Goal: Use online tool/utility: Utilize a website feature to perform a specific function

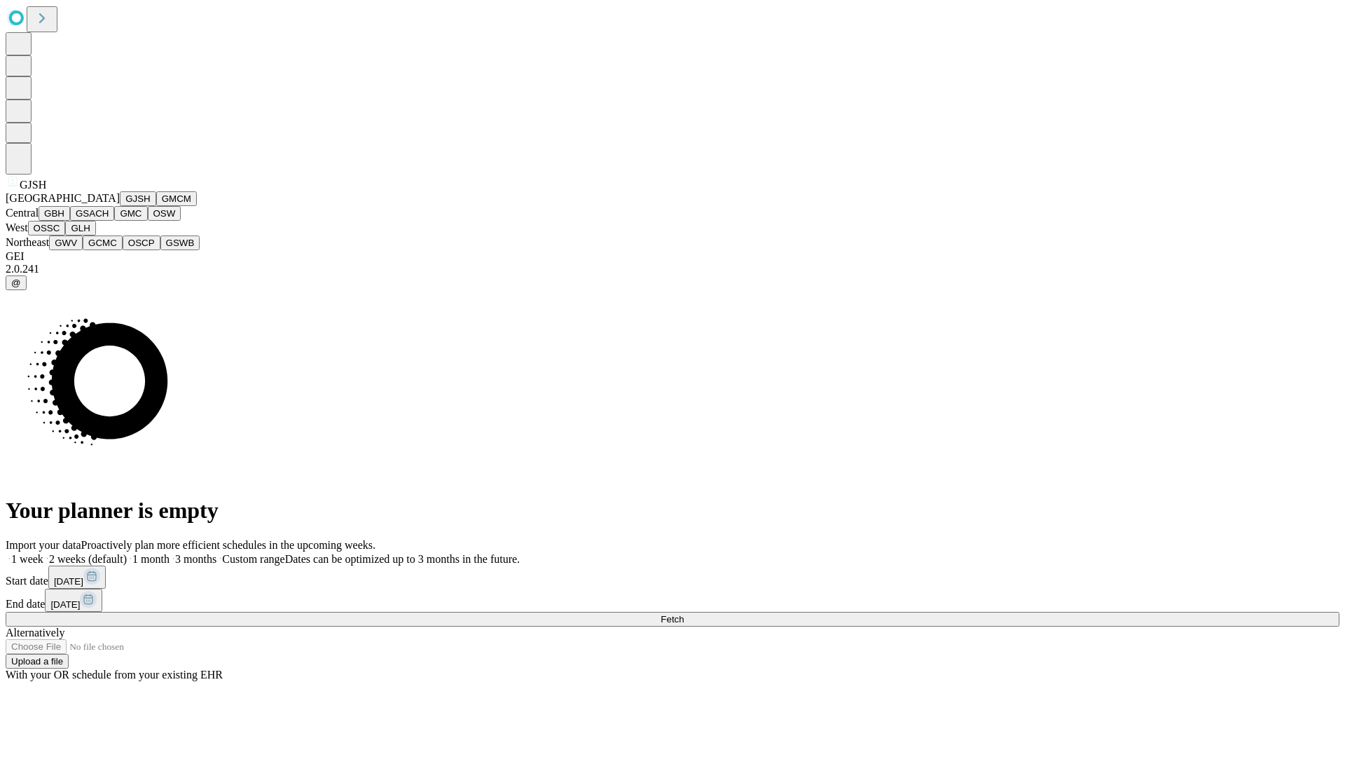
click at [120, 206] on button "GJSH" at bounding box center [138, 198] width 36 height 15
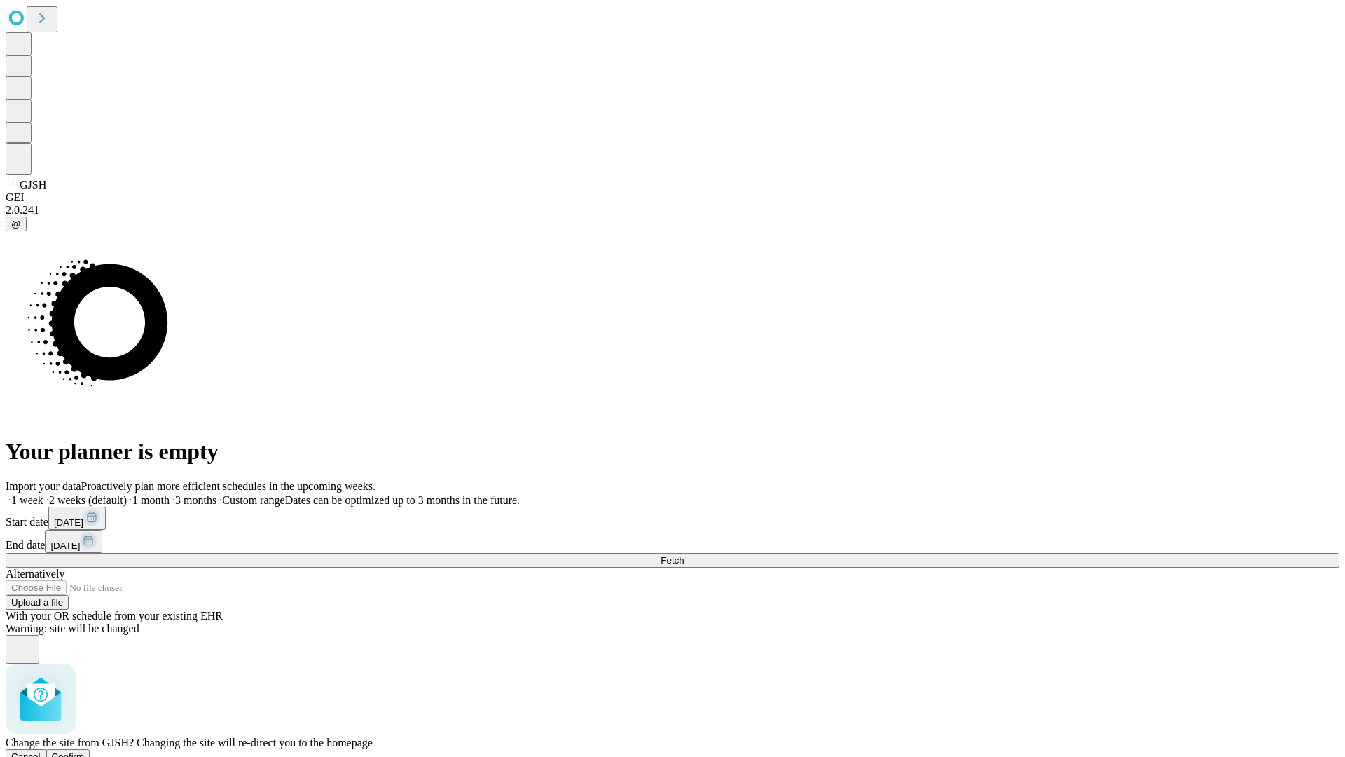
click at [85, 751] on span "Confirm" at bounding box center [68, 756] width 33 height 11
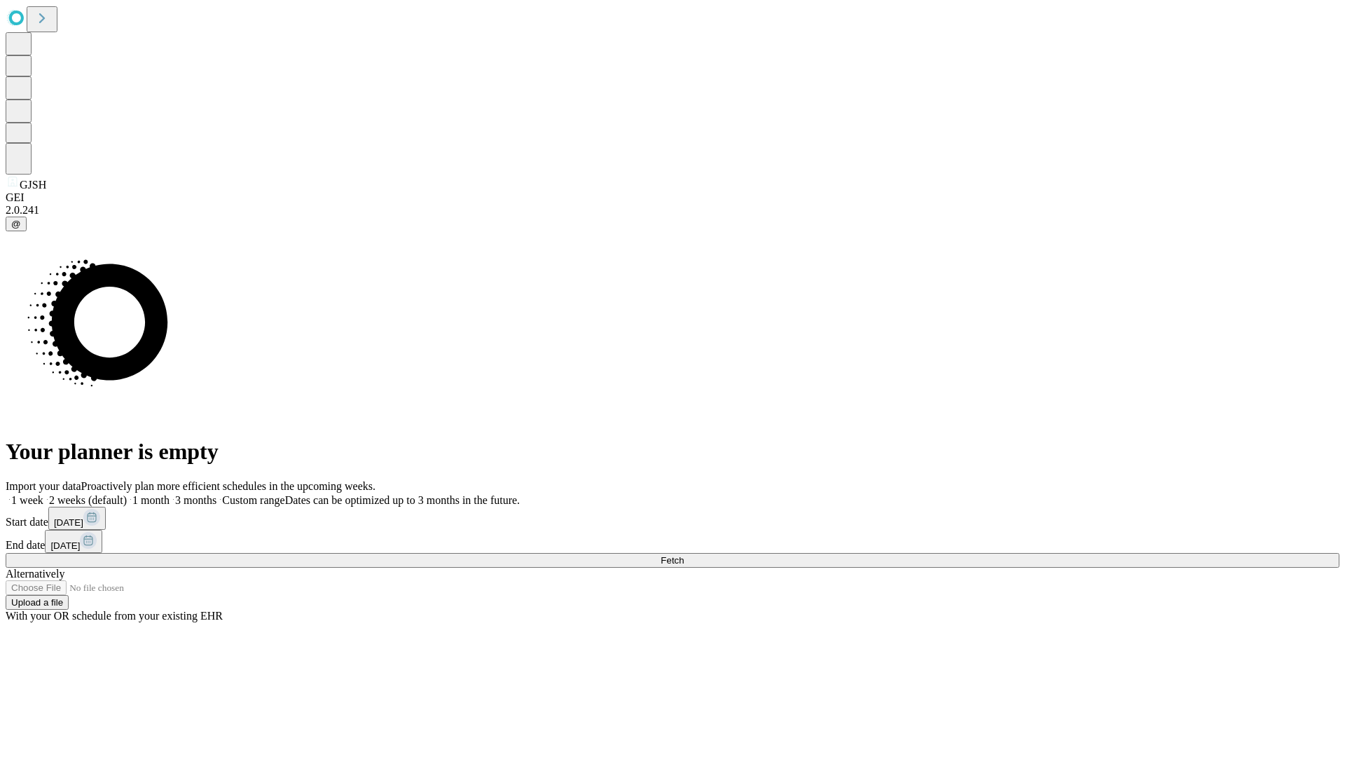
click at [170, 494] on label "1 month" at bounding box center [148, 500] width 43 height 12
click at [684, 555] on span "Fetch" at bounding box center [672, 560] width 23 height 11
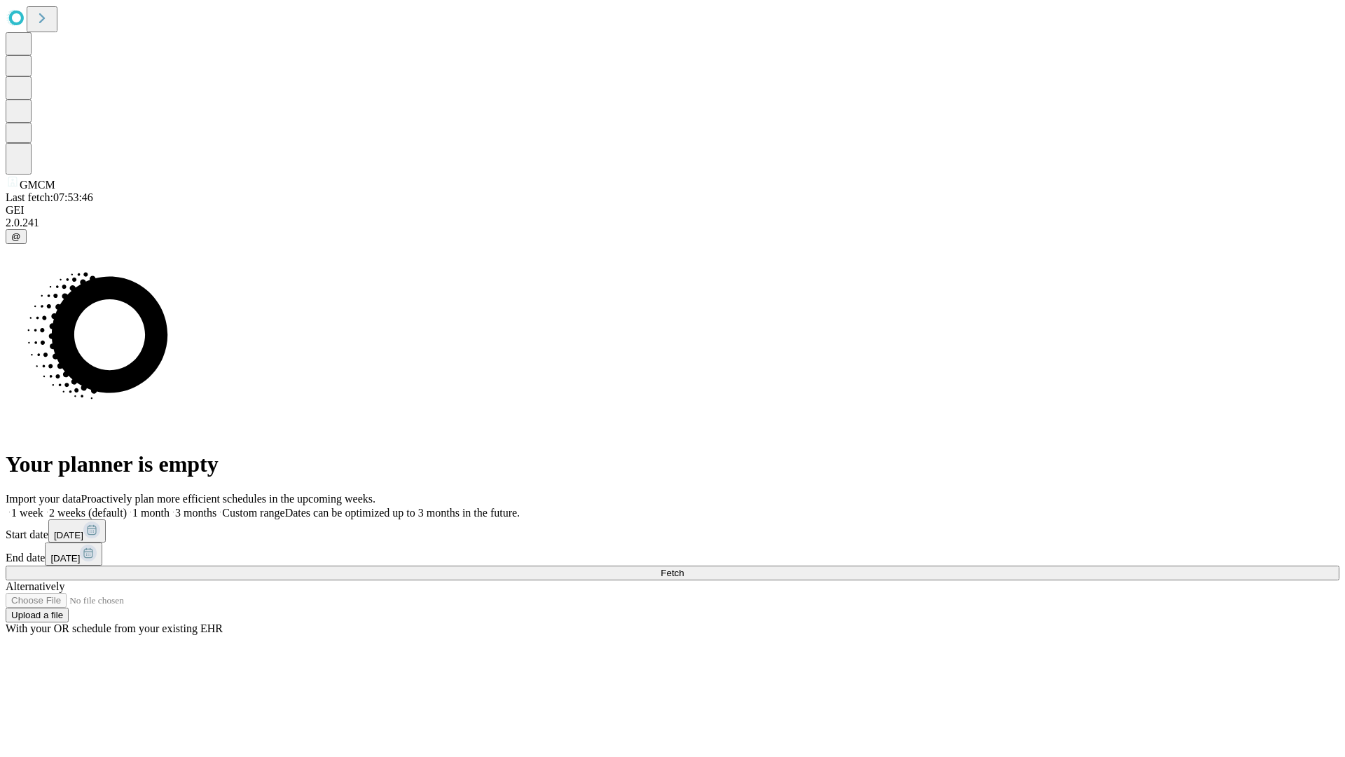
click at [684, 568] on span "Fetch" at bounding box center [672, 573] width 23 height 11
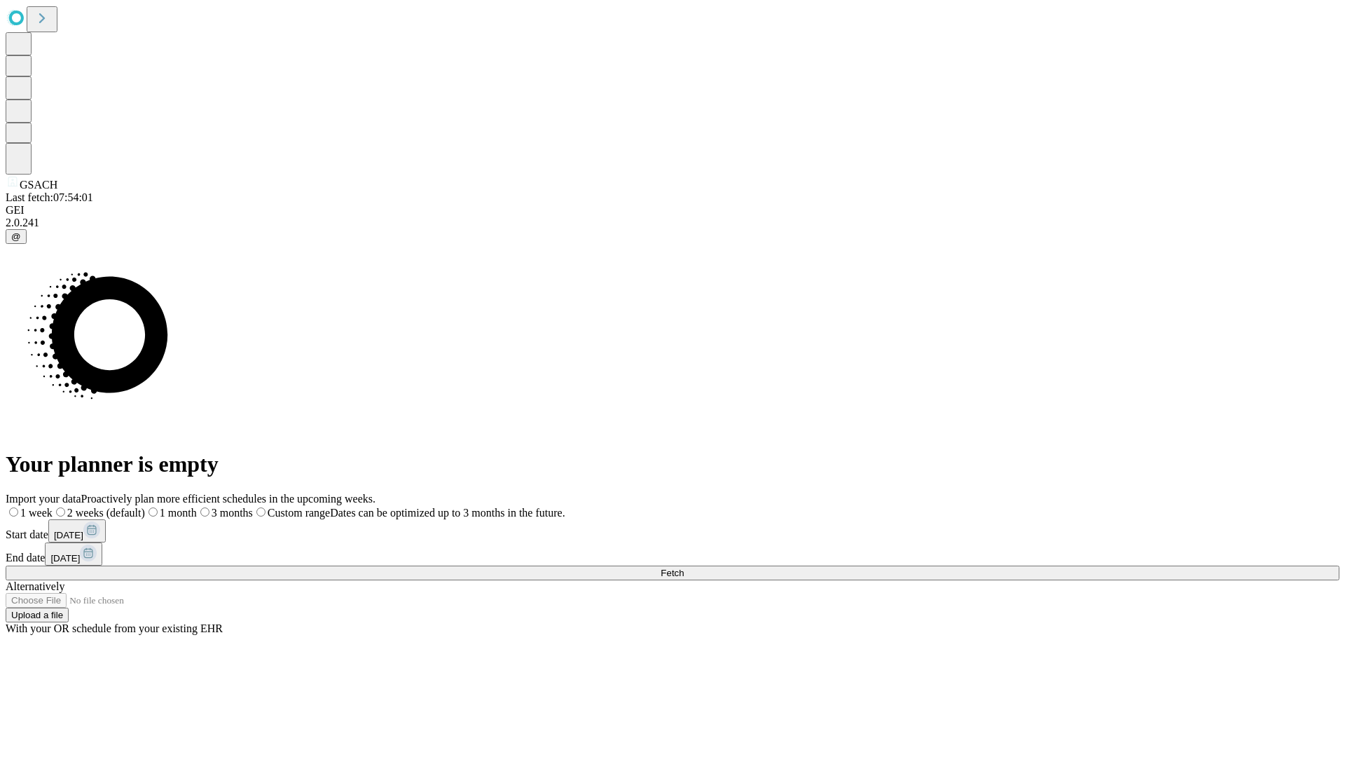
click at [197, 507] on label "1 month" at bounding box center [171, 513] width 52 height 12
click at [684, 568] on span "Fetch" at bounding box center [672, 573] width 23 height 11
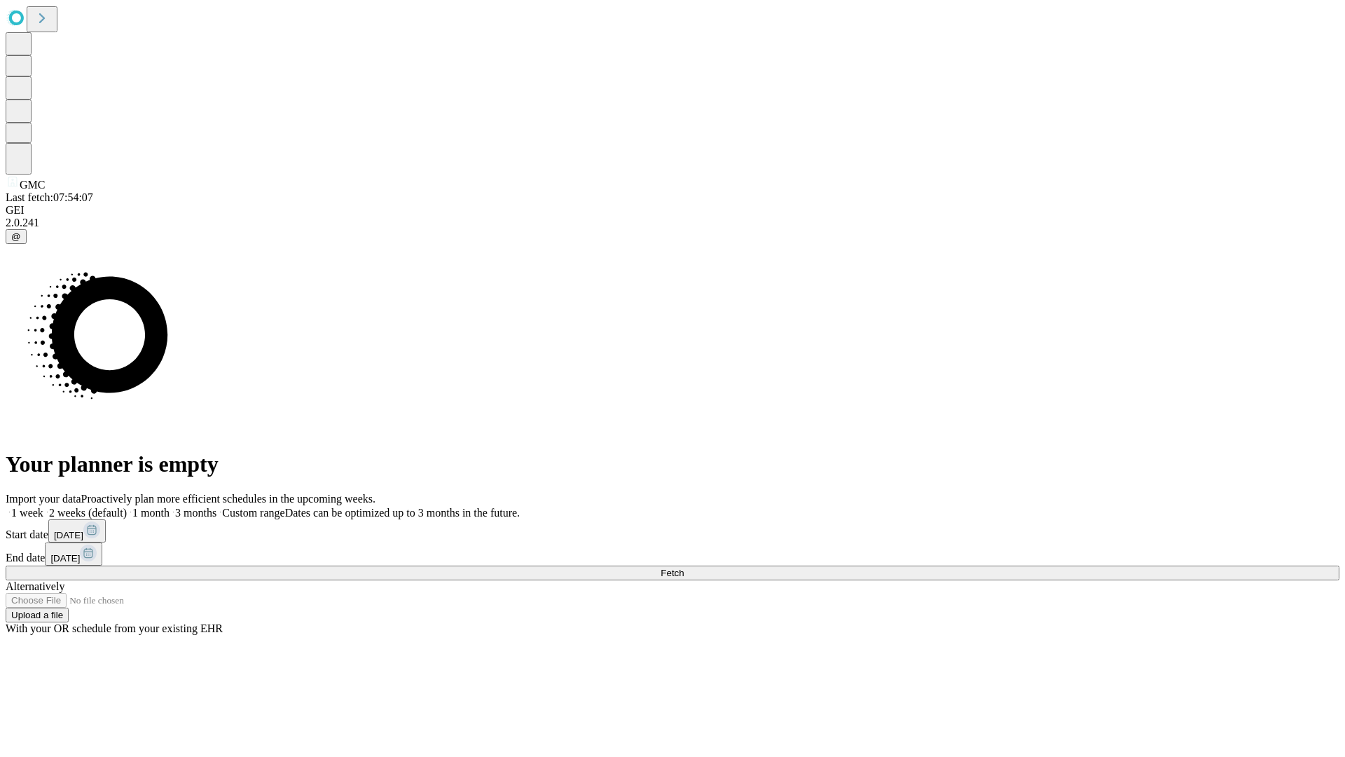
click at [170, 507] on label "1 month" at bounding box center [148, 513] width 43 height 12
click at [684, 568] on span "Fetch" at bounding box center [672, 573] width 23 height 11
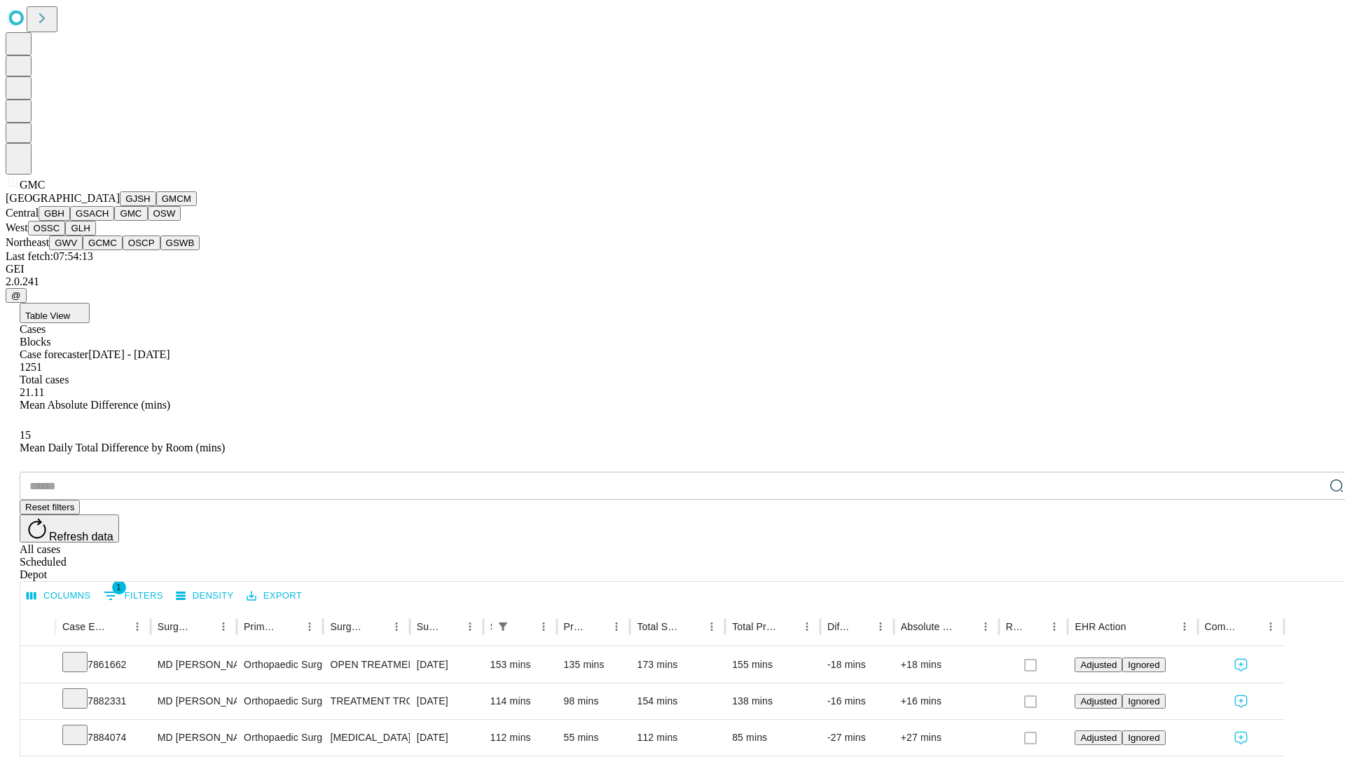
click at [148, 221] on button "OSW" at bounding box center [165, 213] width 34 height 15
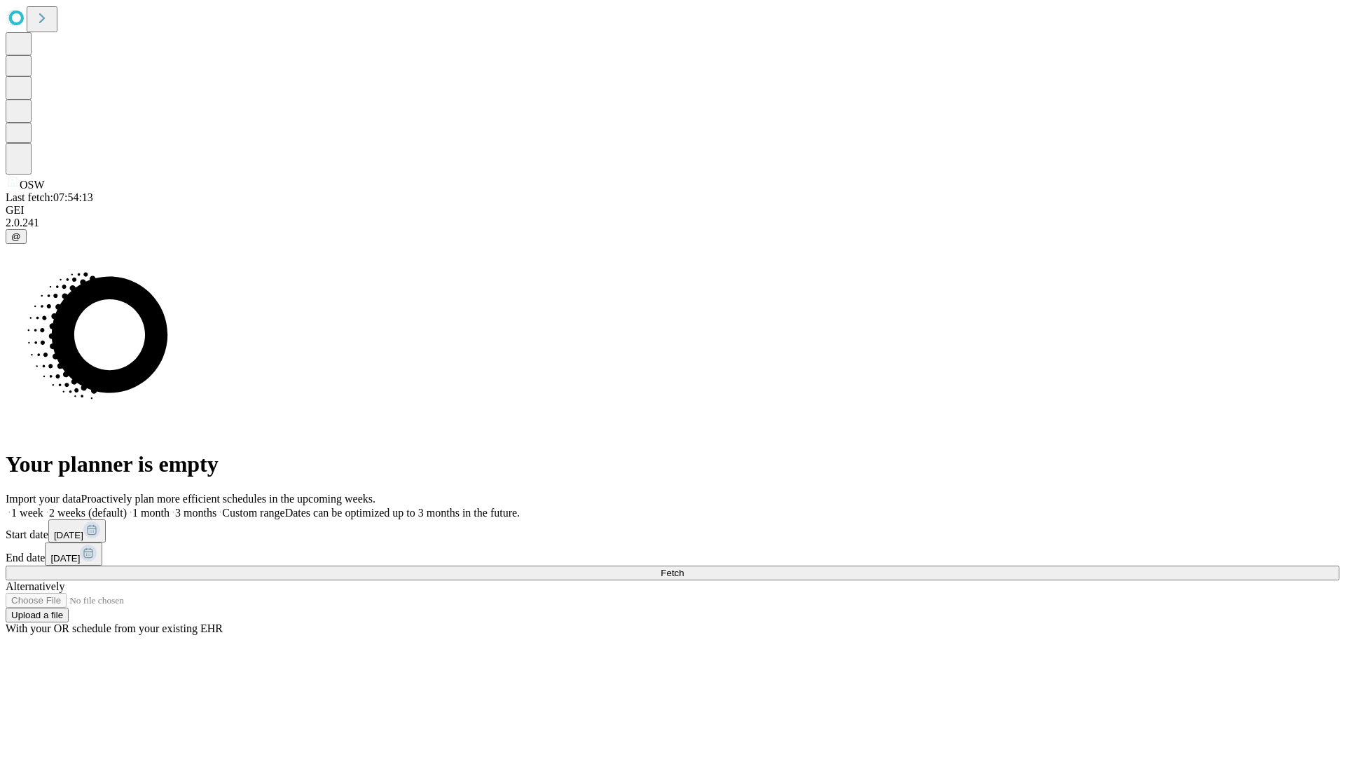
click at [170, 507] on label "1 month" at bounding box center [148, 513] width 43 height 12
click at [684, 568] on span "Fetch" at bounding box center [672, 573] width 23 height 11
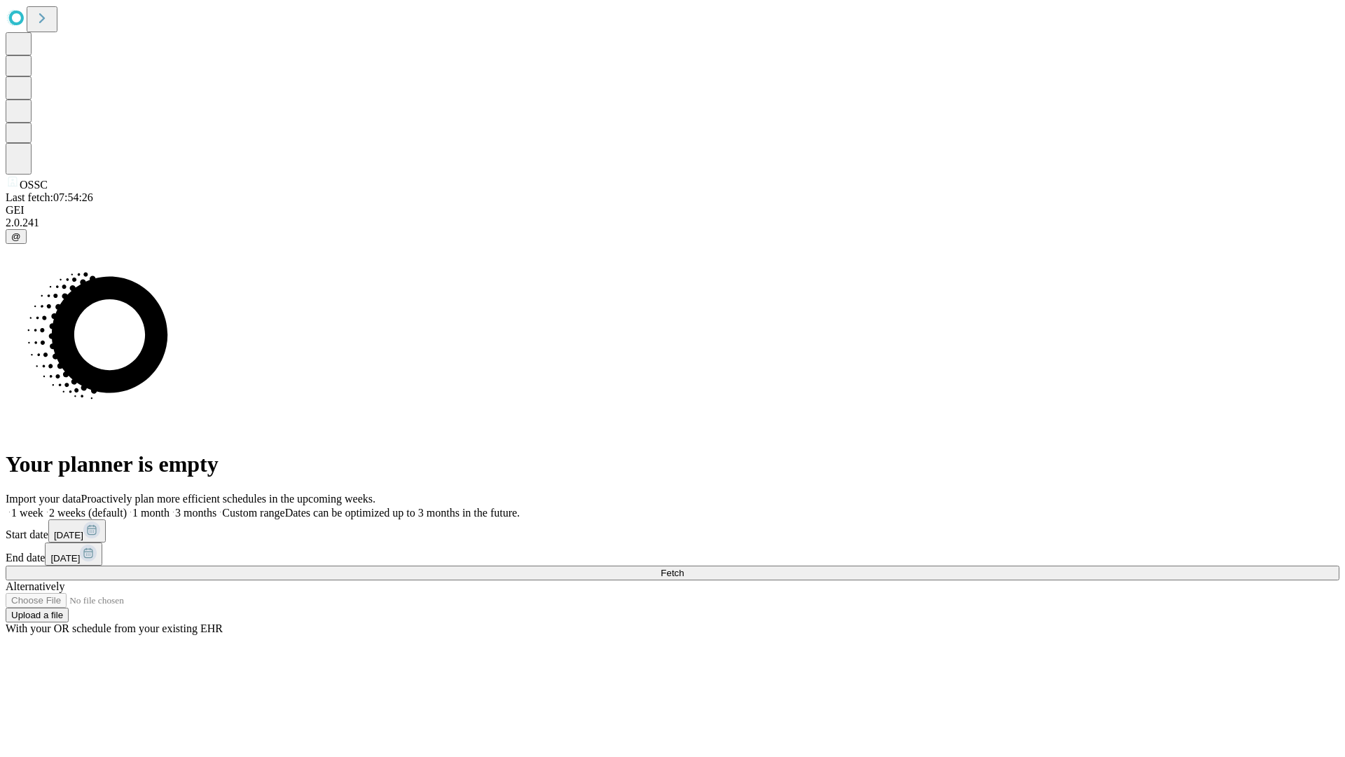
click at [170, 507] on label "1 month" at bounding box center [148, 513] width 43 height 12
click at [684, 568] on span "Fetch" at bounding box center [672, 573] width 23 height 11
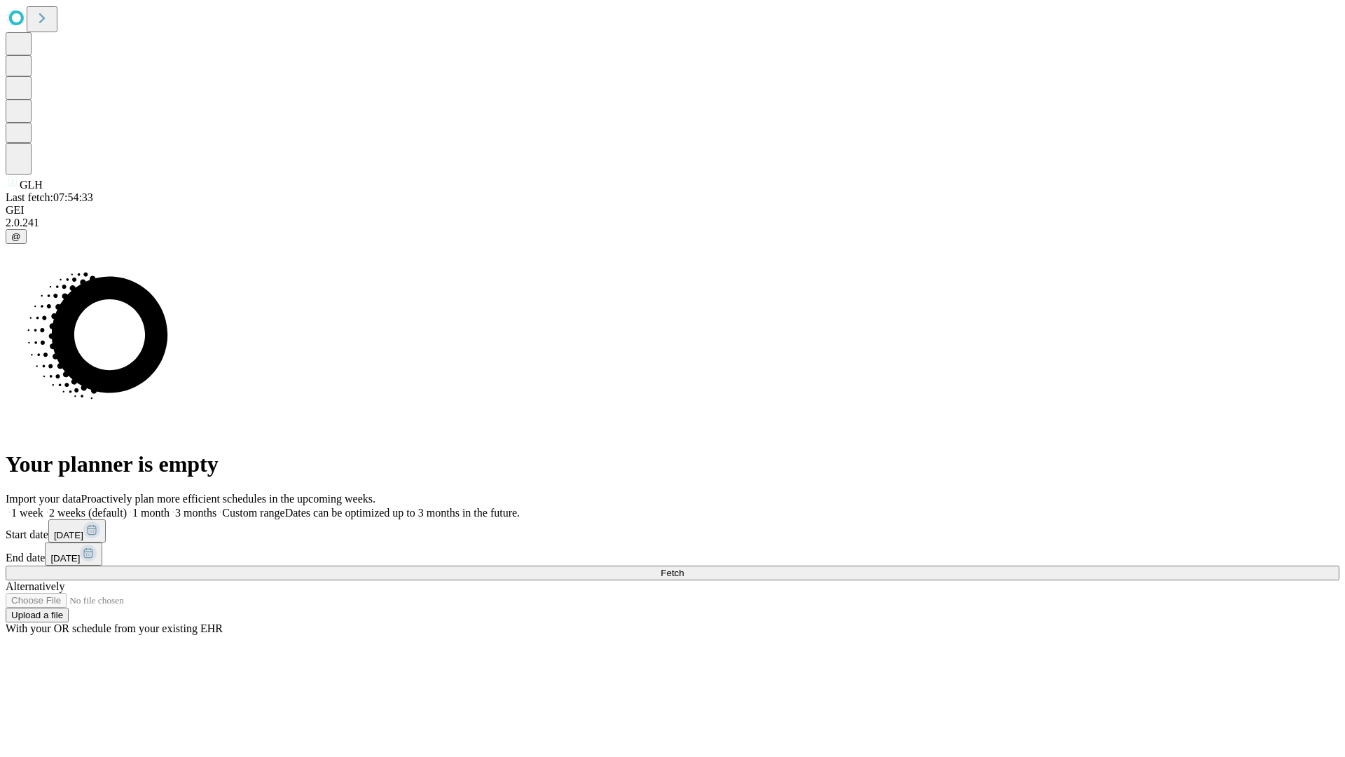
click at [170, 507] on label "1 month" at bounding box center [148, 513] width 43 height 12
click at [684, 568] on span "Fetch" at bounding box center [672, 573] width 23 height 11
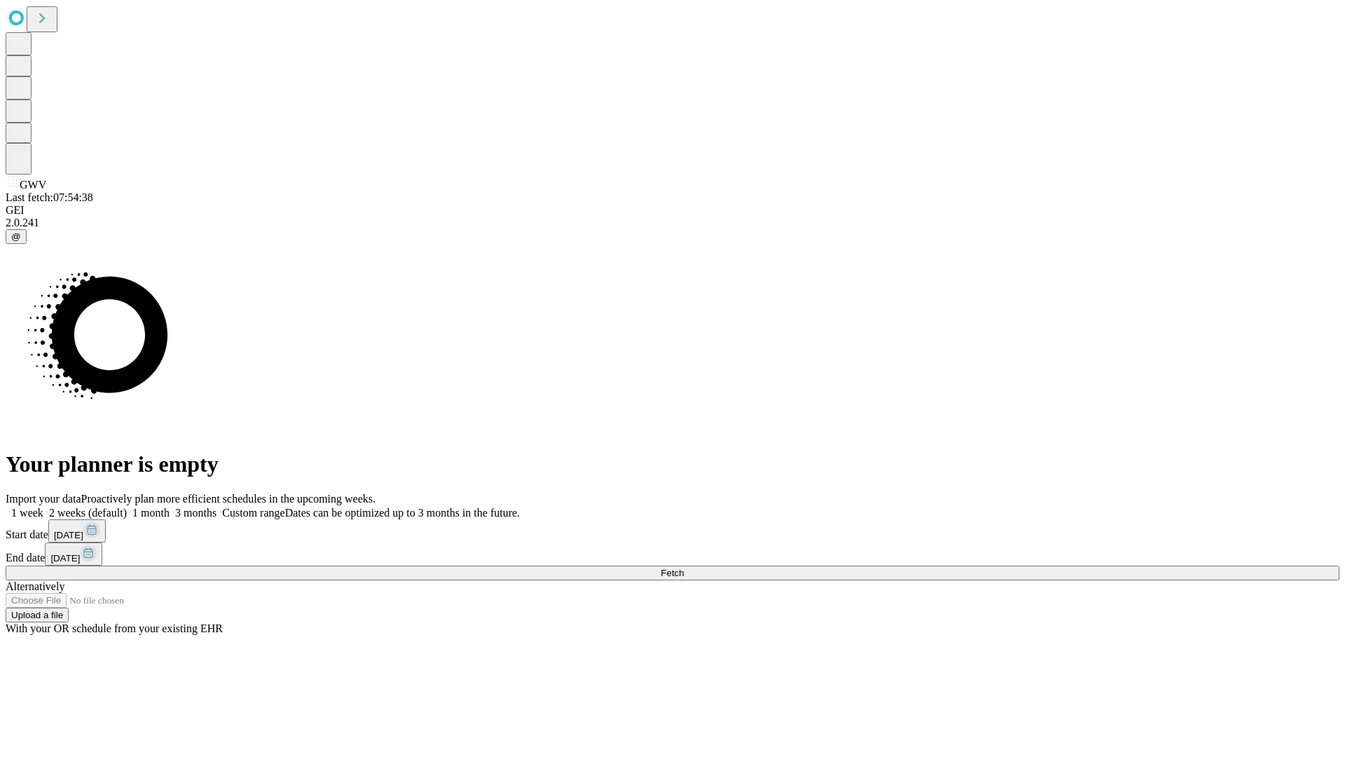
click at [170, 507] on label "1 month" at bounding box center [148, 513] width 43 height 12
click at [684, 568] on span "Fetch" at bounding box center [672, 573] width 23 height 11
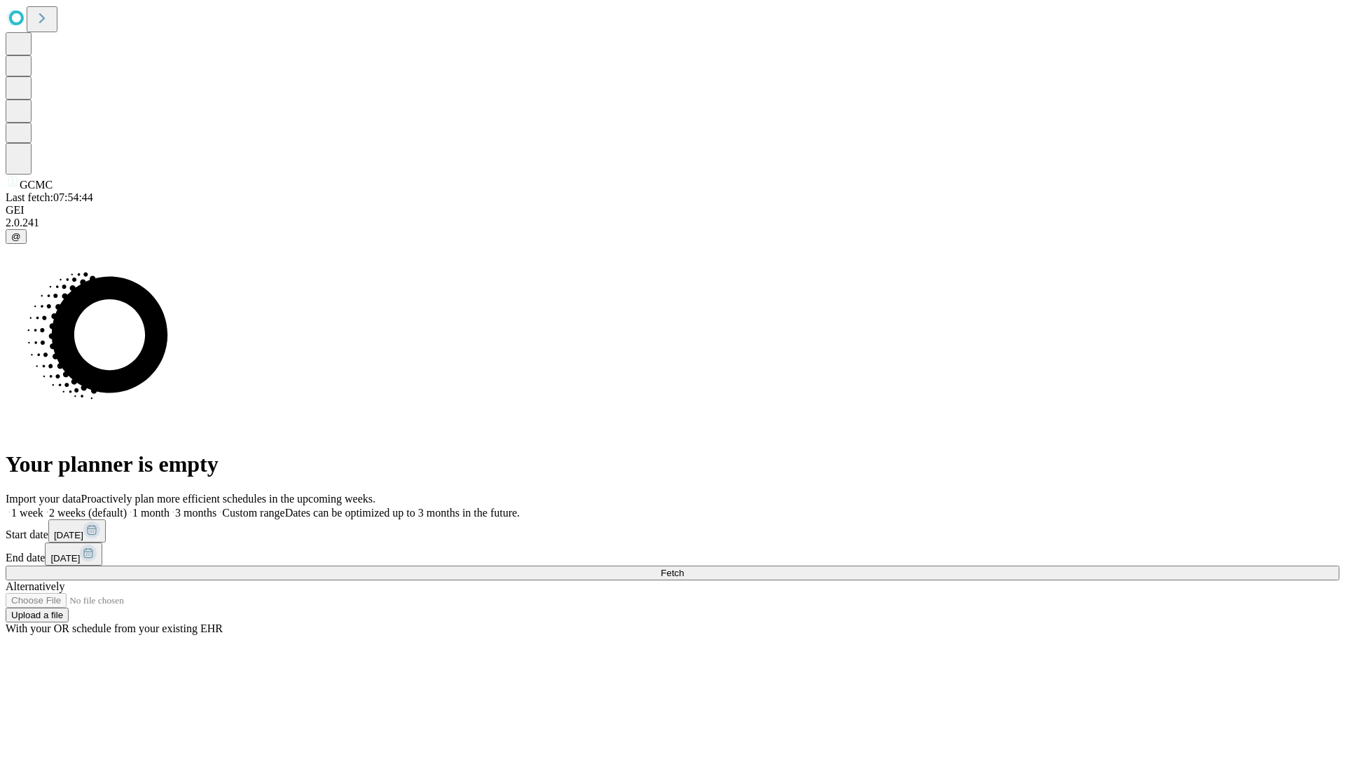
click at [170, 507] on label "1 month" at bounding box center [148, 513] width 43 height 12
click at [684, 568] on span "Fetch" at bounding box center [672, 573] width 23 height 11
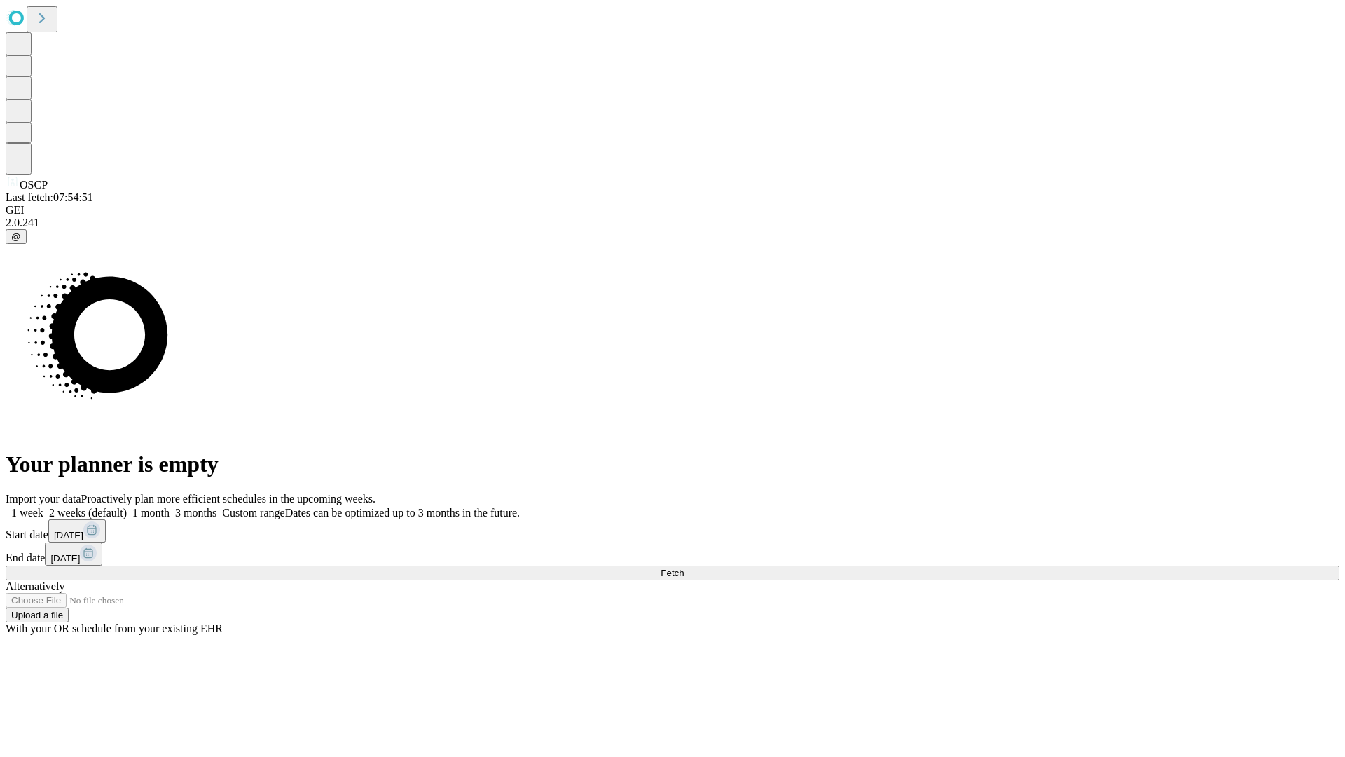
click at [170, 507] on label "1 month" at bounding box center [148, 513] width 43 height 12
click at [684, 568] on span "Fetch" at bounding box center [672, 573] width 23 height 11
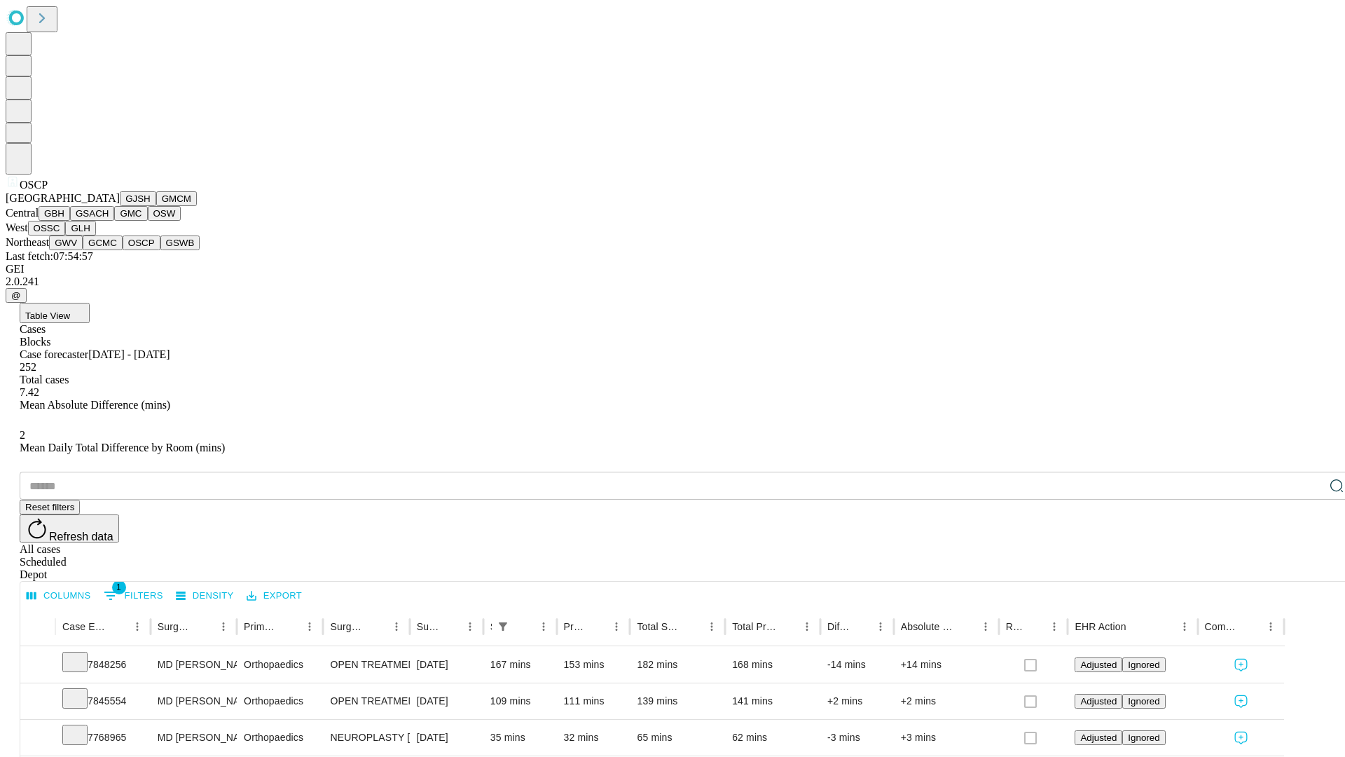
click at [160, 250] on button "GSWB" at bounding box center [180, 242] width 40 height 15
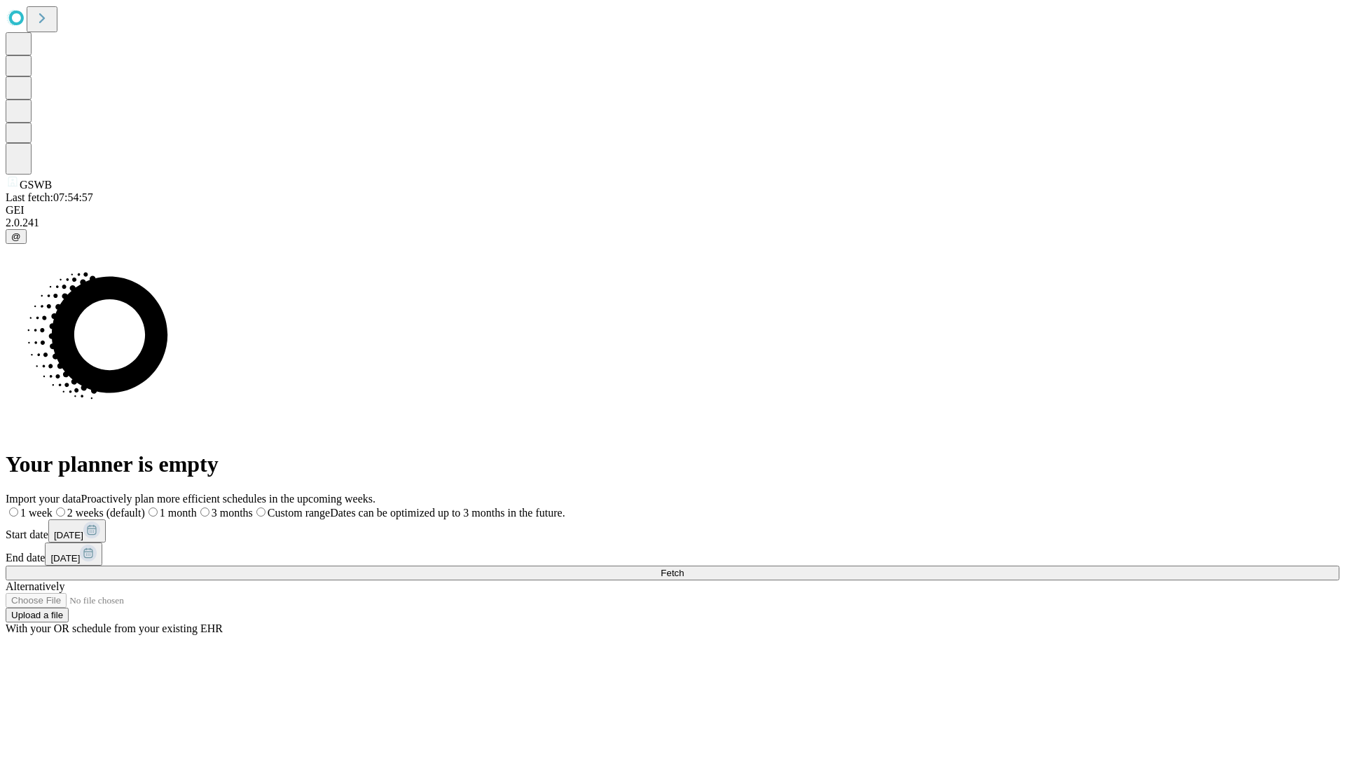
click at [197, 507] on label "1 month" at bounding box center [171, 513] width 52 height 12
click at [684, 568] on span "Fetch" at bounding box center [672, 573] width 23 height 11
